Goal: Transaction & Acquisition: Purchase product/service

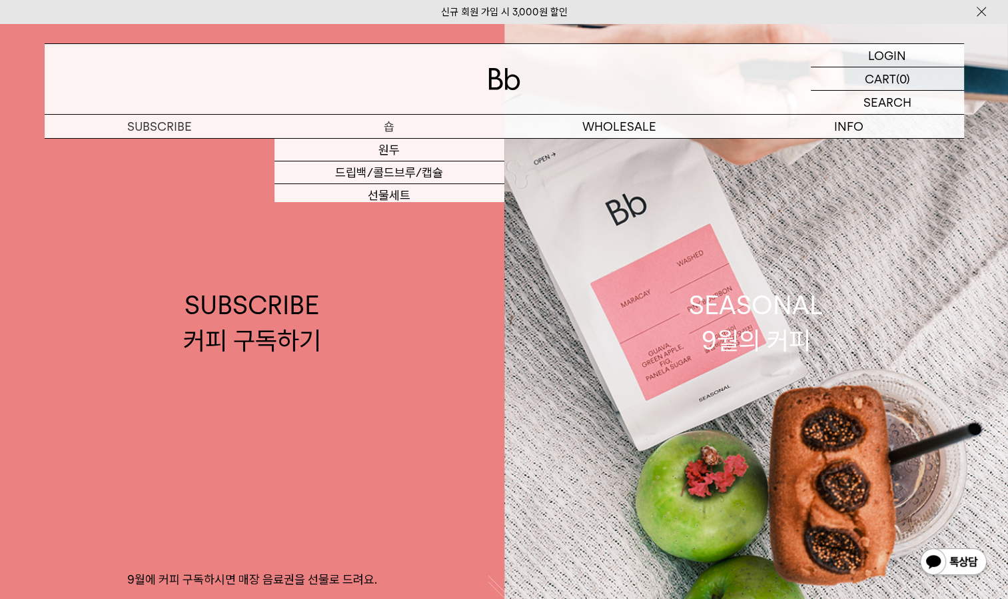
click at [382, 125] on p "숍" at bounding box center [390, 126] width 230 height 23
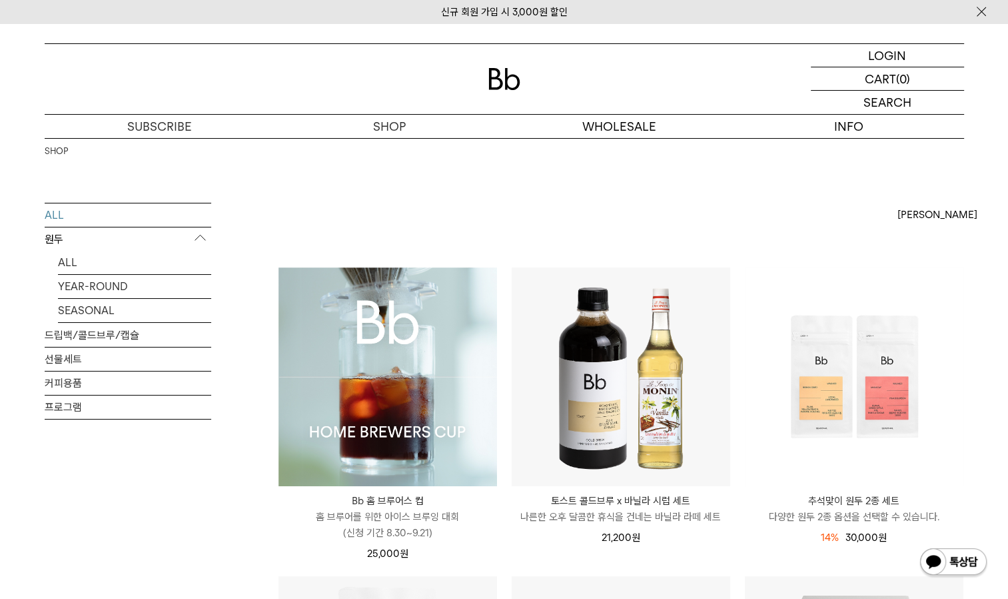
click at [355, 318] on img at bounding box center [388, 376] width 219 height 219
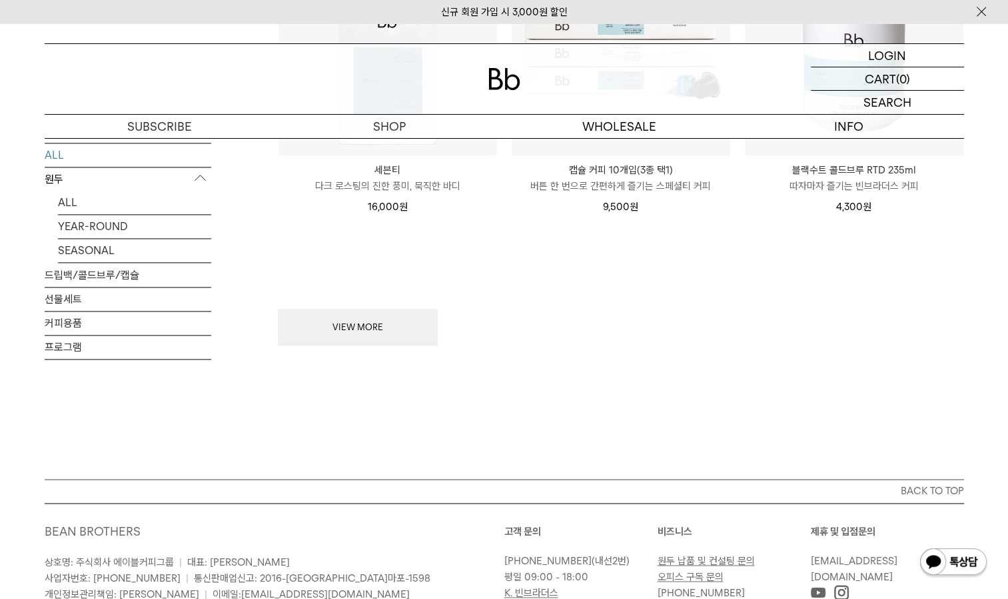
scroll to position [1832, 0]
click at [339, 311] on button "VIEW MORE" at bounding box center [358, 327] width 160 height 37
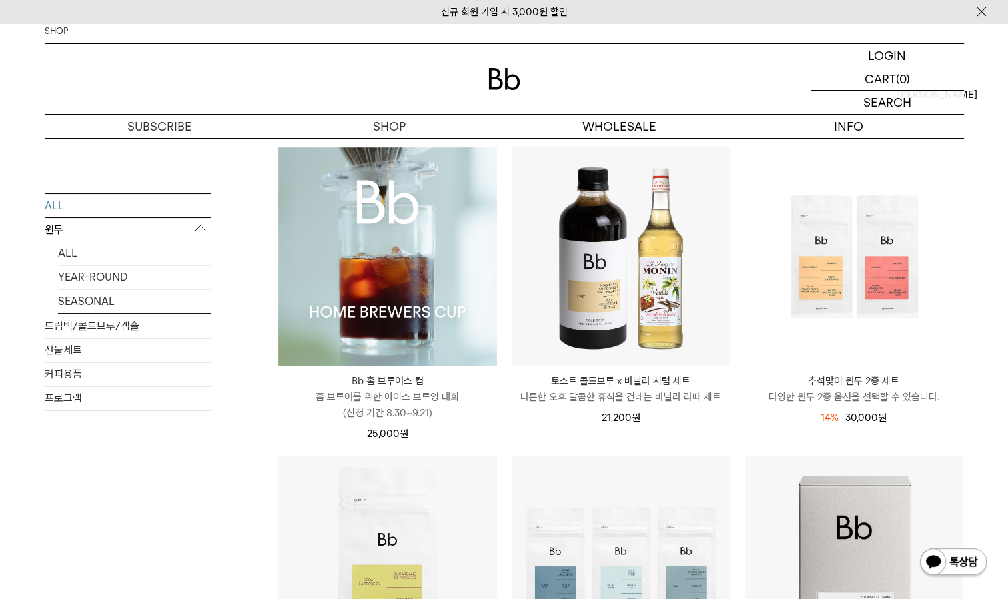
scroll to position [0, 0]
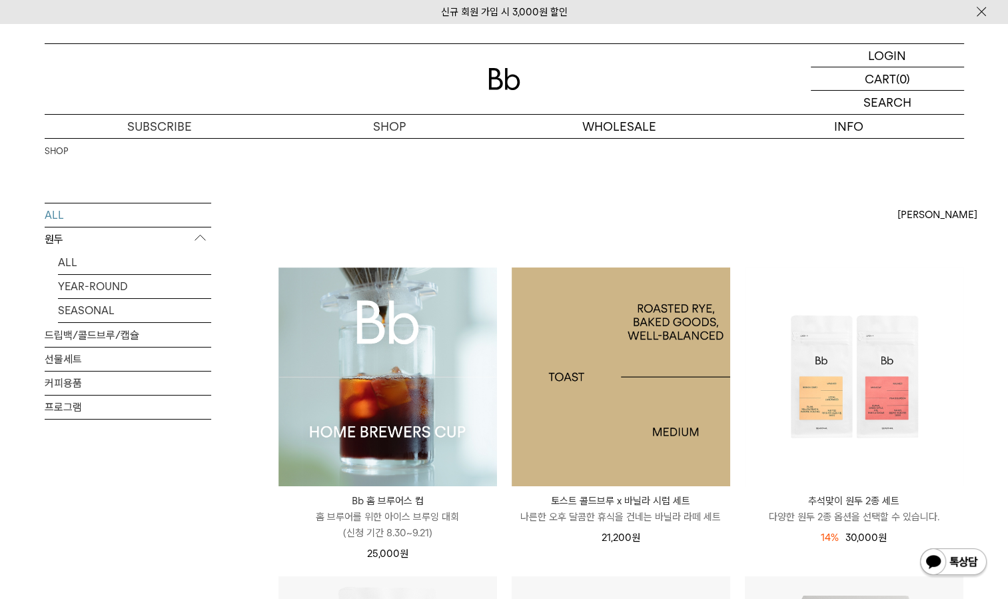
click at [572, 367] on img at bounding box center [621, 376] width 219 height 219
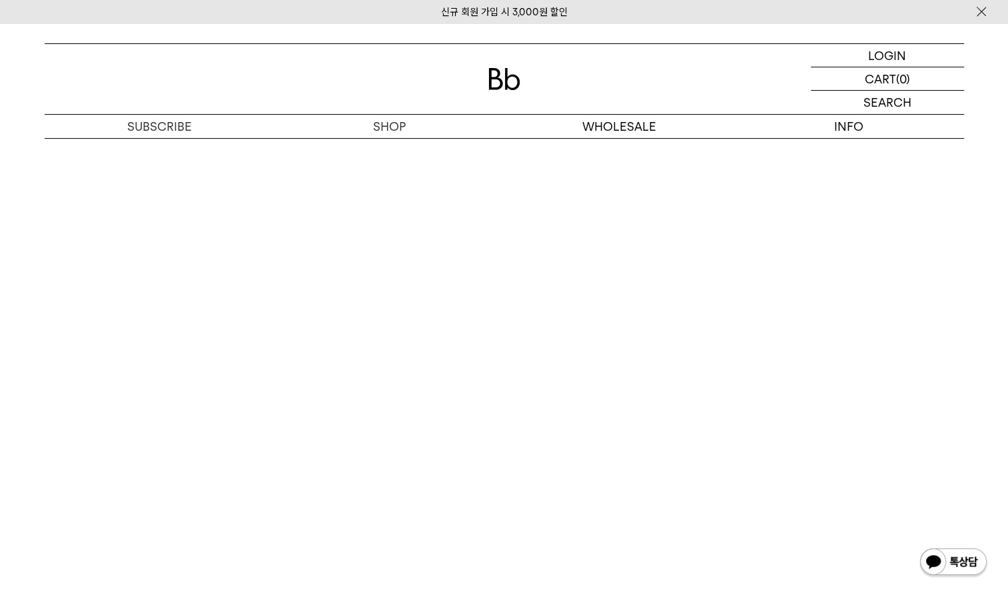
scroll to position [2189, 0]
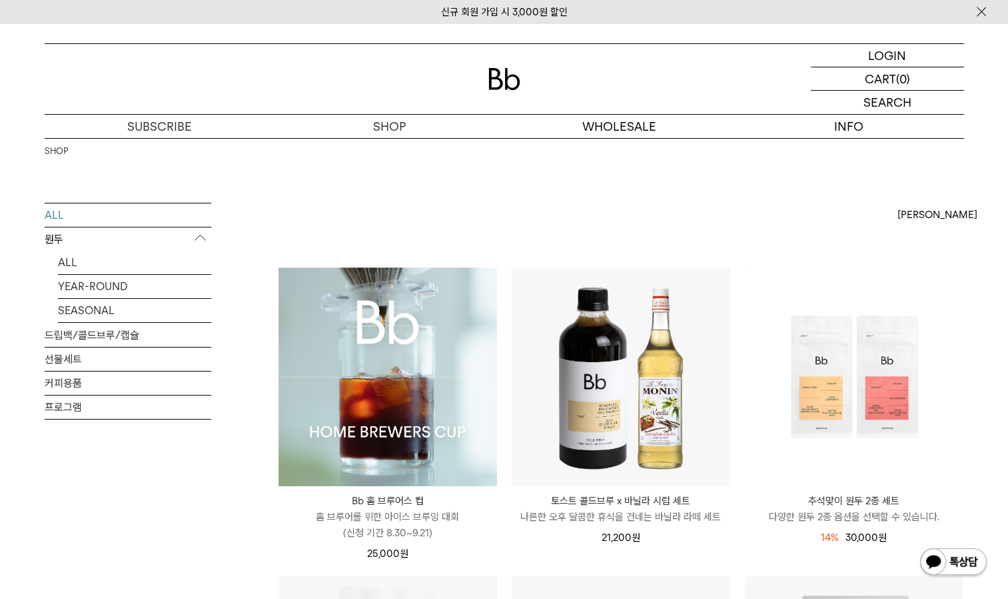
click at [351, 365] on img at bounding box center [388, 376] width 219 height 219
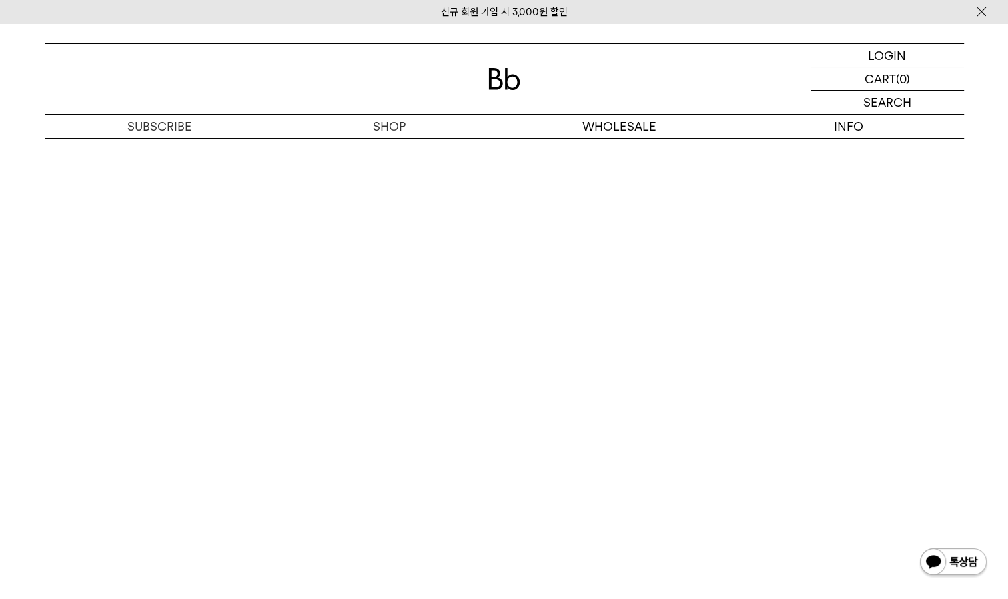
scroll to position [8855, 0]
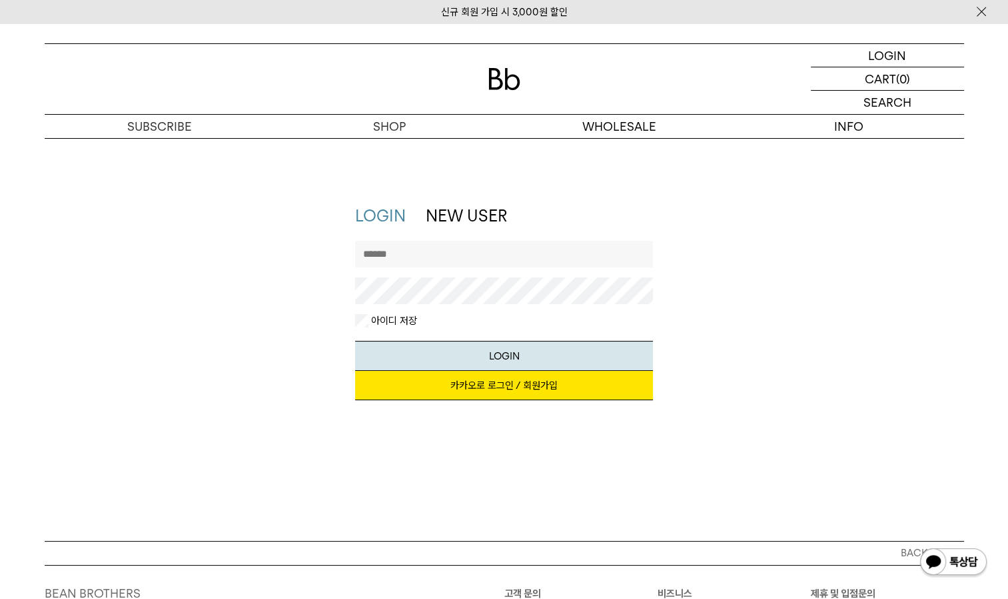
click at [478, 382] on link "카카오로 로그인 / 회원가입" at bounding box center [504, 385] width 298 height 29
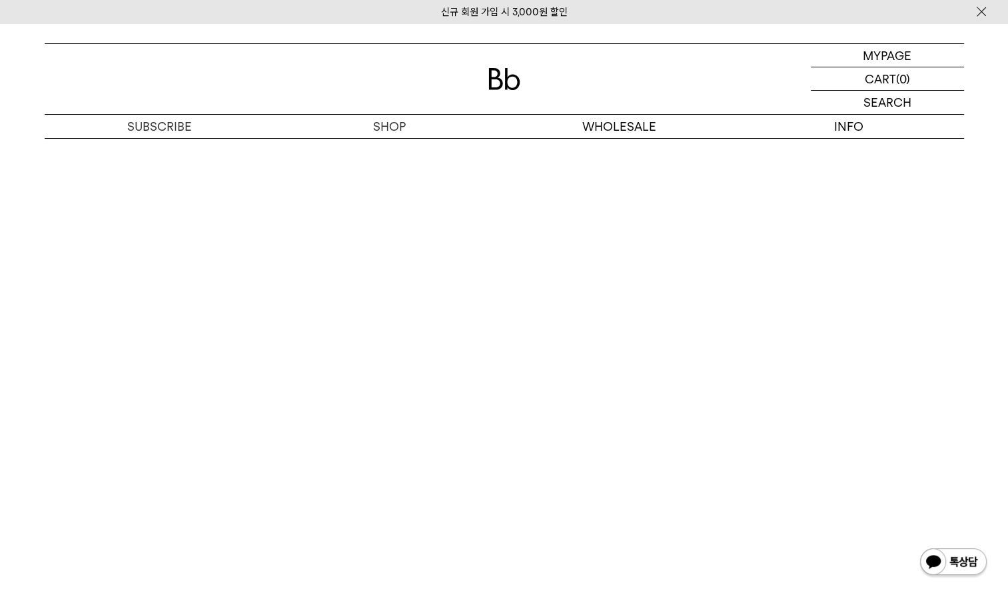
scroll to position [7537, 0]
